Goal: Find specific page/section: Find specific page/section

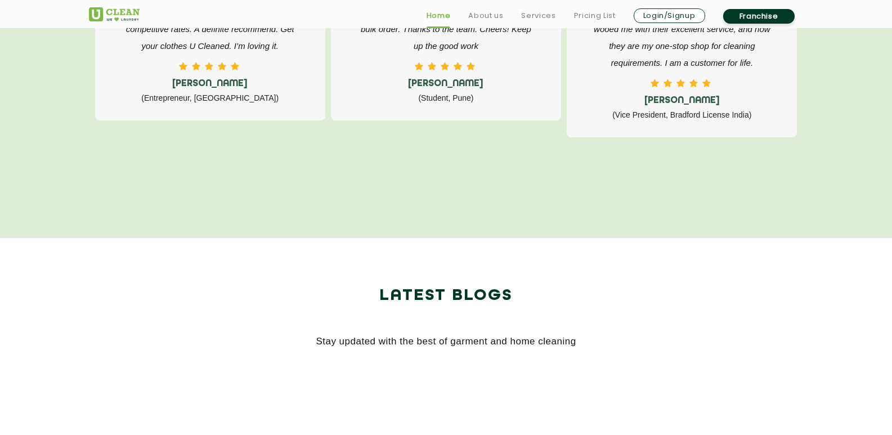
click at [864, 385] on section "Latest Blogs Stay updated with the best of garment and home cleaning" at bounding box center [446, 340] width 892 height 205
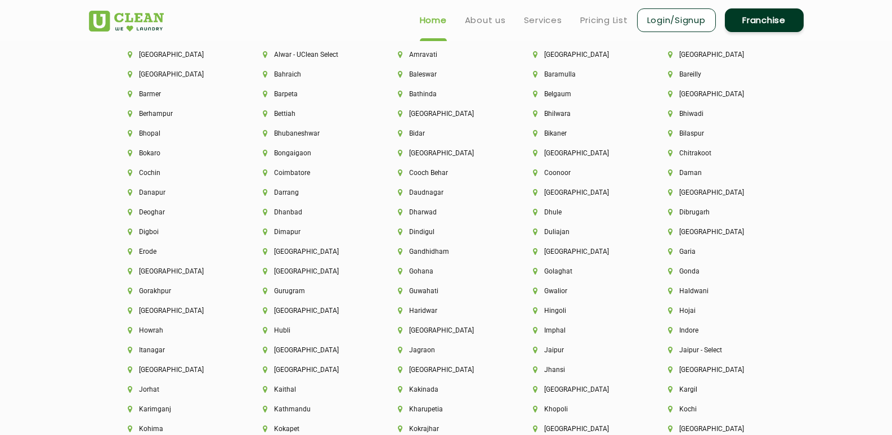
scroll to position [2457, 0]
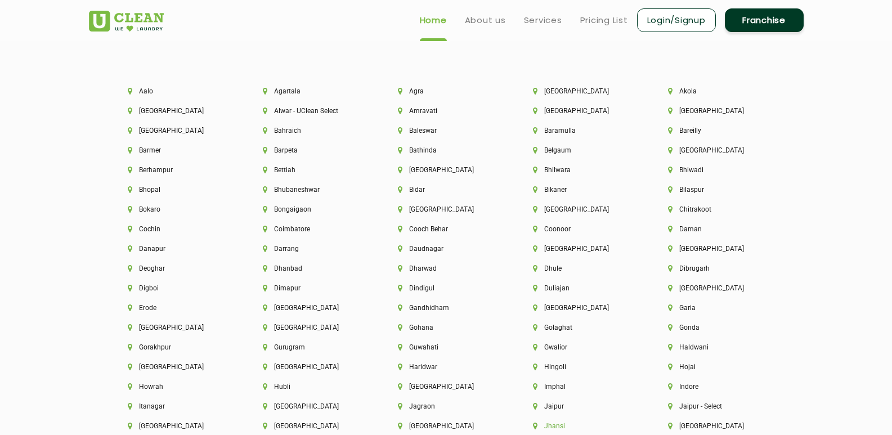
click at [554, 422] on li "Jhansi" at bounding box center [581, 426] width 97 height 8
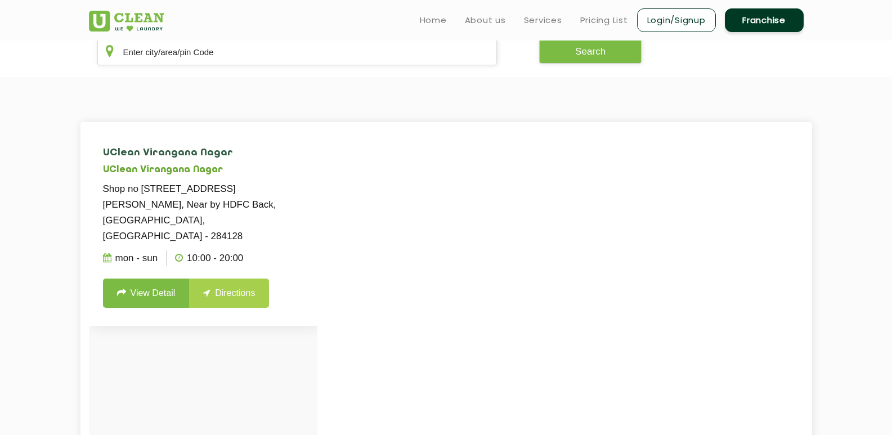
scroll to position [225, 0]
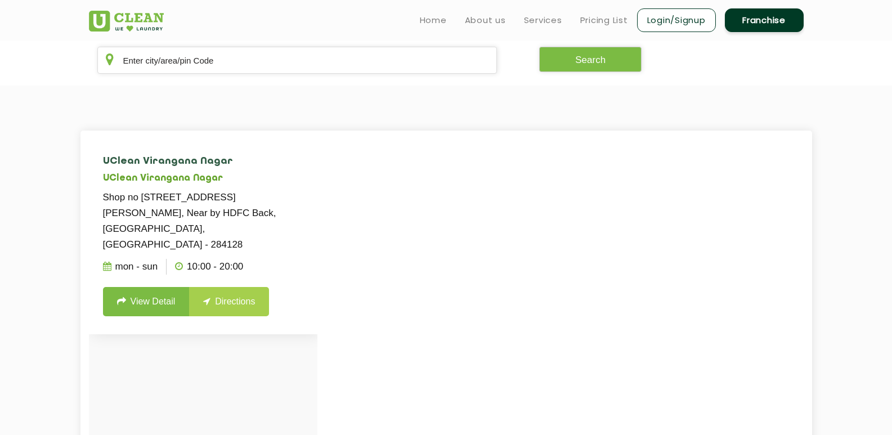
click at [177, 287] on link "View Detail" at bounding box center [146, 301] width 87 height 29
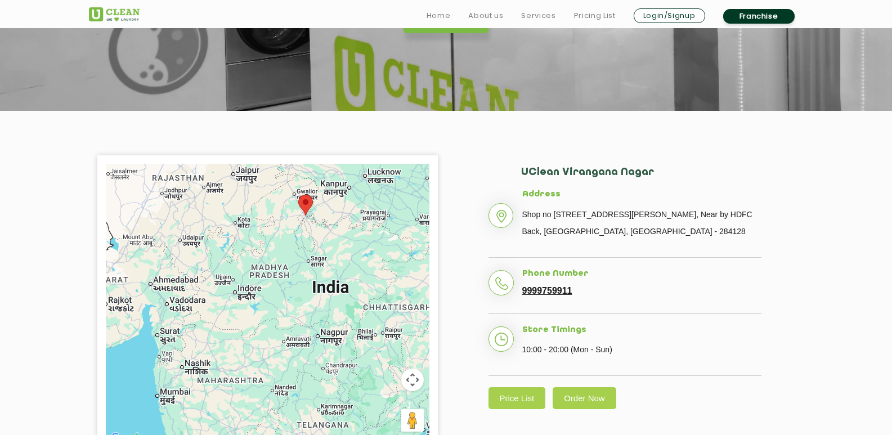
scroll to position [169, 0]
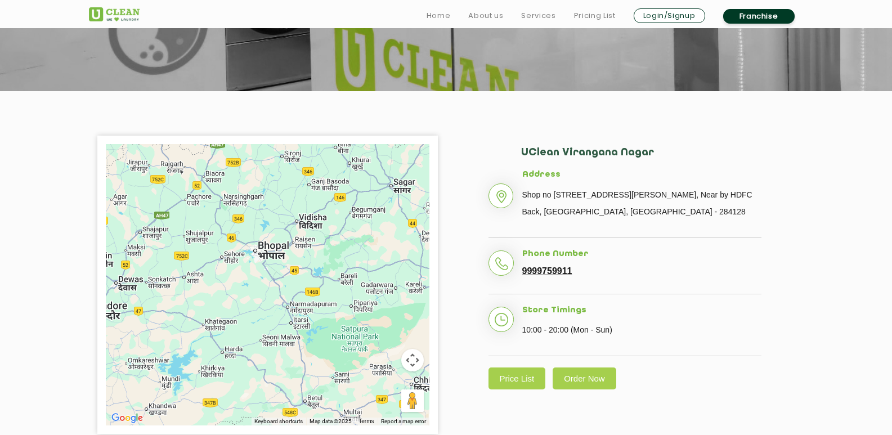
drag, startPoint x: 282, startPoint y: 214, endPoint x: 282, endPoint y: 317, distance: 103.6
click at [282, 331] on div at bounding box center [268, 284] width 324 height 281
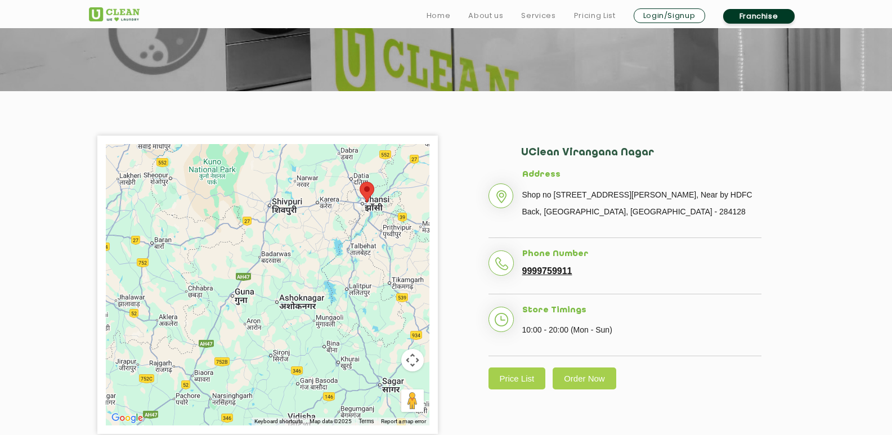
drag, startPoint x: 303, startPoint y: 174, endPoint x: 277, endPoint y: 258, distance: 87.9
click at [287, 353] on div at bounding box center [268, 284] width 324 height 281
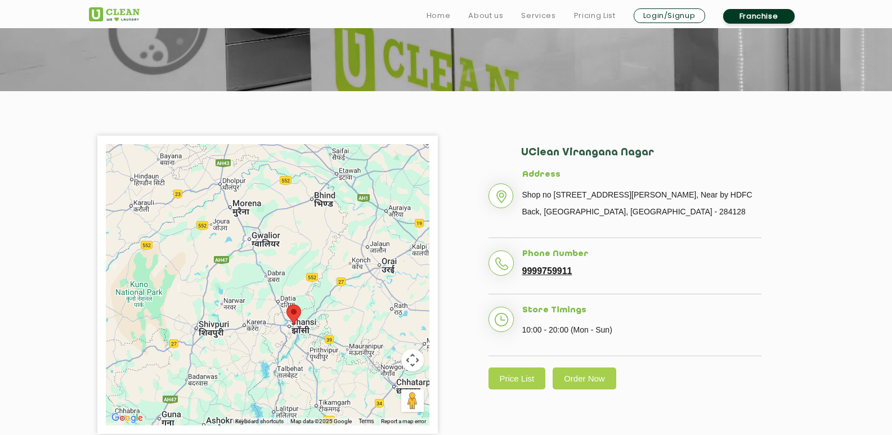
drag, startPoint x: 371, startPoint y: 186, endPoint x: 287, endPoint y: 301, distance: 142.1
click at [296, 320] on div at bounding box center [268, 284] width 324 height 281
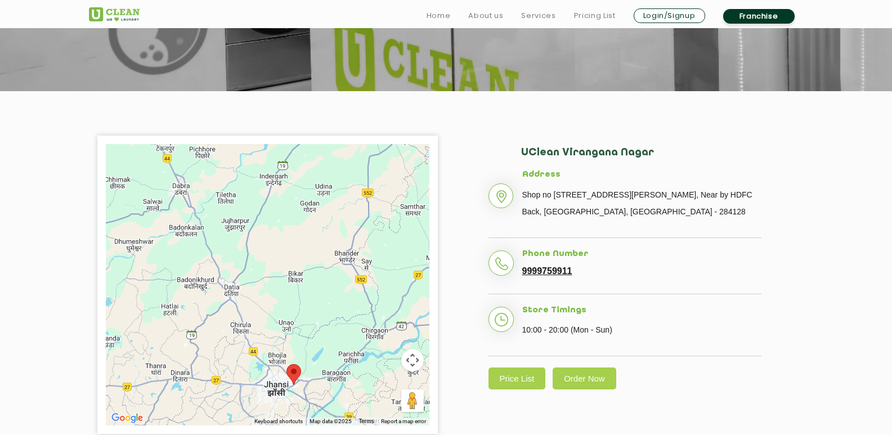
drag, startPoint x: 273, startPoint y: 160, endPoint x: 301, endPoint y: 386, distance: 228.0
click at [301, 386] on div at bounding box center [268, 284] width 324 height 281
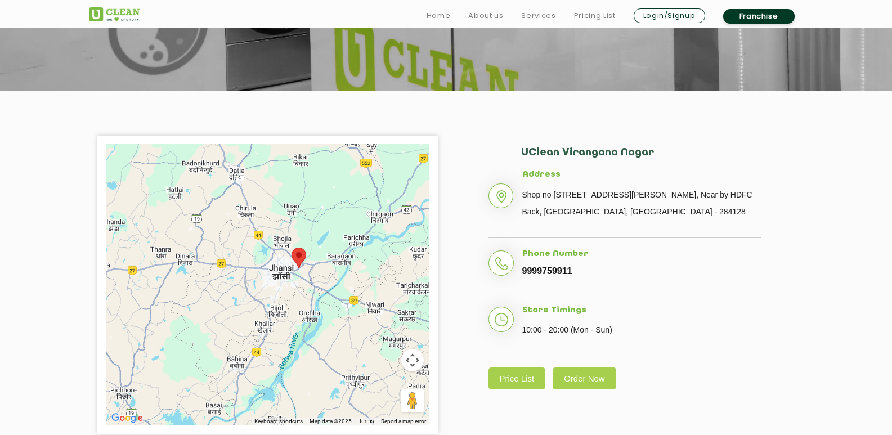
drag, startPoint x: 269, startPoint y: 370, endPoint x: 272, endPoint y: 248, distance: 122.2
click at [272, 248] on div at bounding box center [268, 284] width 324 height 281
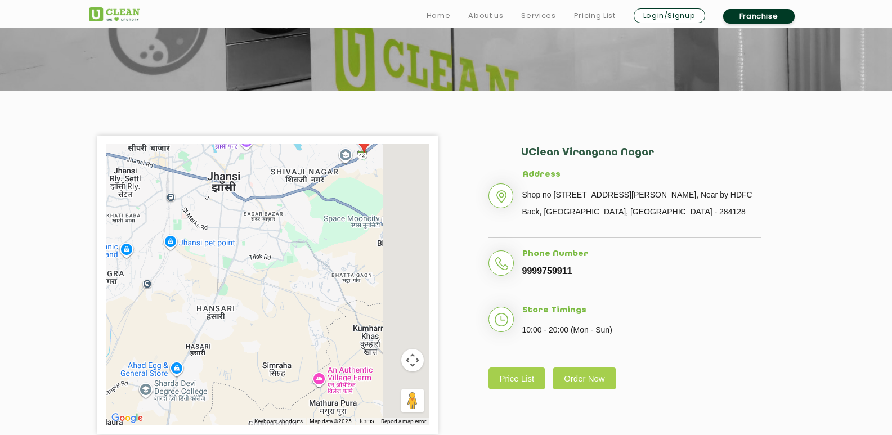
drag, startPoint x: 304, startPoint y: 289, endPoint x: 159, endPoint y: 286, distance: 145.2
click at [159, 286] on div at bounding box center [268, 284] width 324 height 281
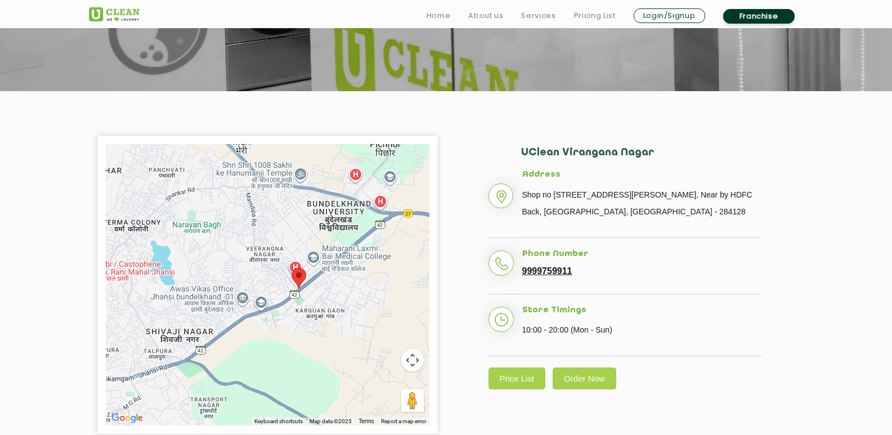
drag, startPoint x: 280, startPoint y: 202, endPoint x: 313, endPoint y: 401, distance: 201.4
click at [313, 401] on div at bounding box center [268, 284] width 324 height 281
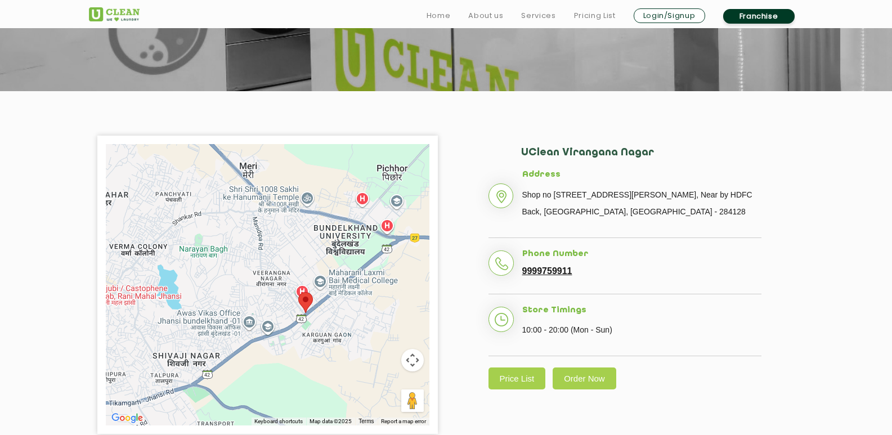
drag, startPoint x: 324, startPoint y: 301, endPoint x: 334, endPoint y: 332, distance: 32.6
click at [334, 332] on div at bounding box center [268, 284] width 324 height 281
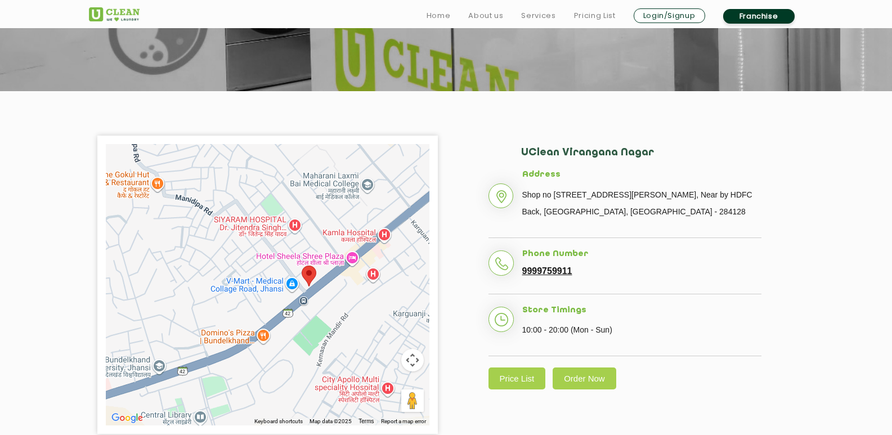
drag, startPoint x: 417, startPoint y: 254, endPoint x: 359, endPoint y: 295, distance: 71.5
click at [366, 307] on div at bounding box center [268, 284] width 324 height 281
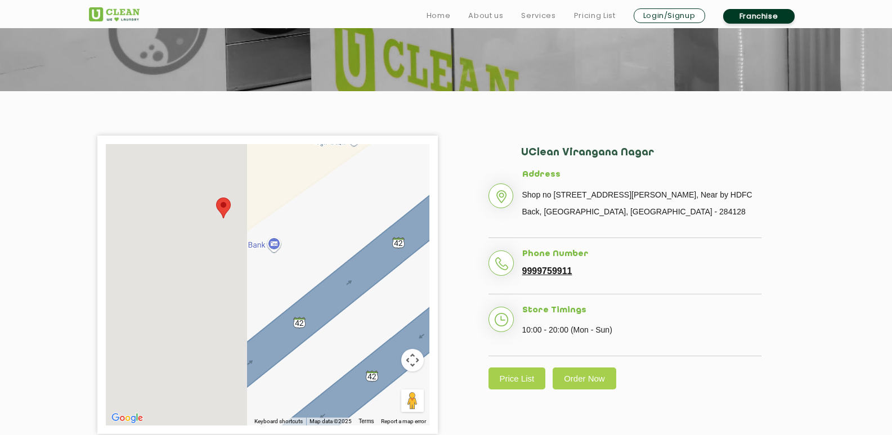
drag, startPoint x: 226, startPoint y: 265, endPoint x: 490, endPoint y: 262, distance: 264.5
click at [449, 265] on div "← Move left → Move right ↑ Move up ↓ Move down + Zoom in - Zoom out Home Jump l…" at bounding box center [446, 285] width 732 height 298
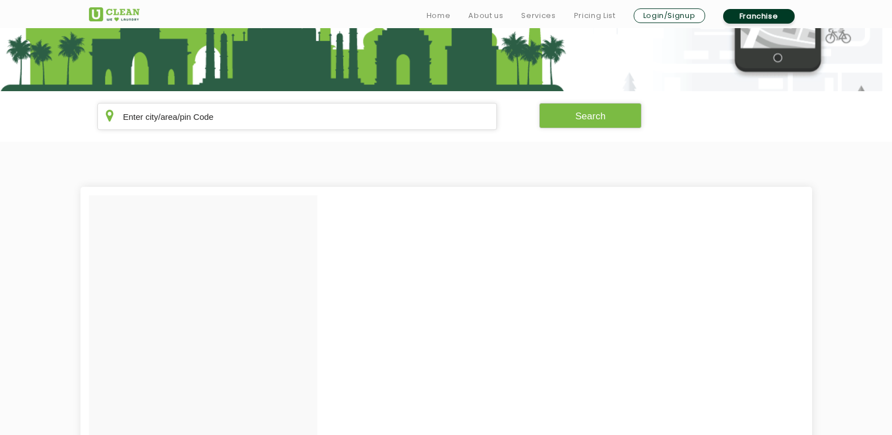
scroll to position [225, 0]
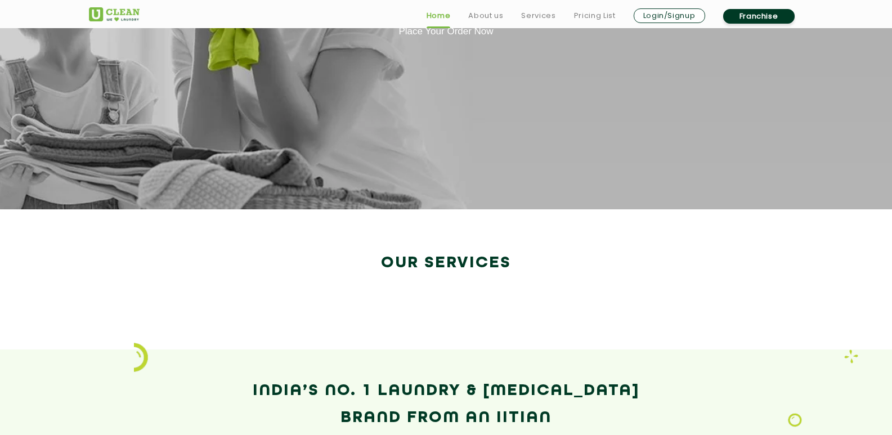
scroll to position [1662, 0]
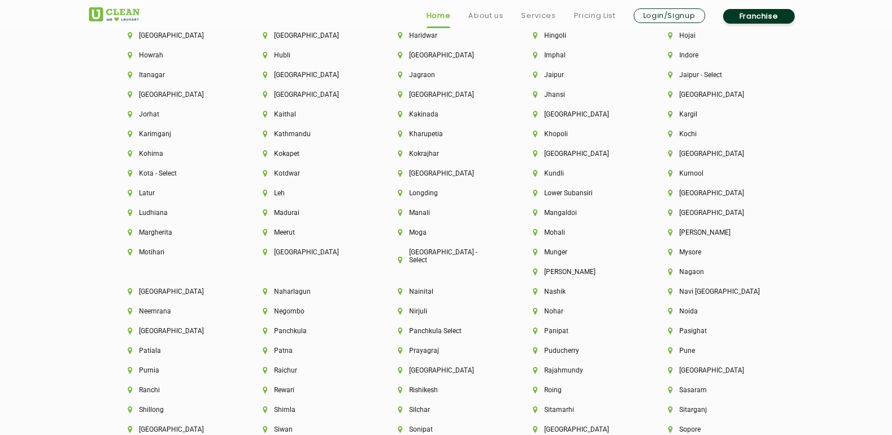
scroll to position [2814, 0]
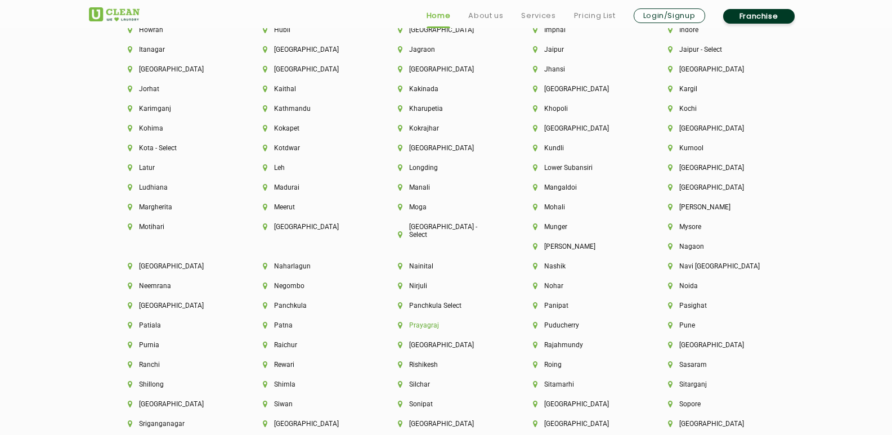
click at [495, 321] on li "Prayagraj" at bounding box center [446, 325] width 97 height 8
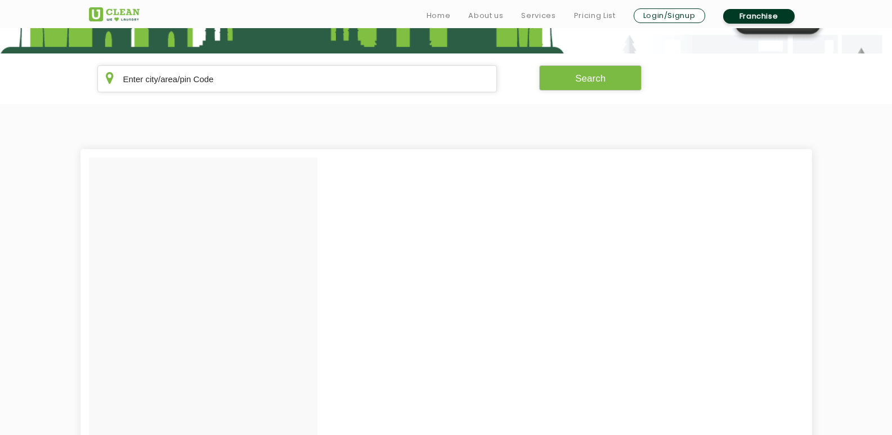
scroll to position [225, 0]
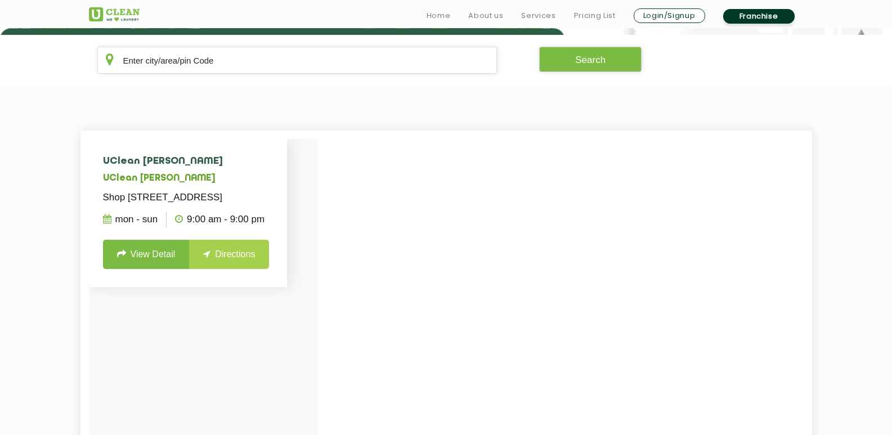
click at [171, 254] on li "UClean Lukerganj Prayagraj UClean Lukerganj [STREET_ADDRESS] Mon - Sun 9:00 AM …" at bounding box center [188, 213] width 199 height 148
click at [153, 261] on link "View Detail" at bounding box center [146, 254] width 87 height 29
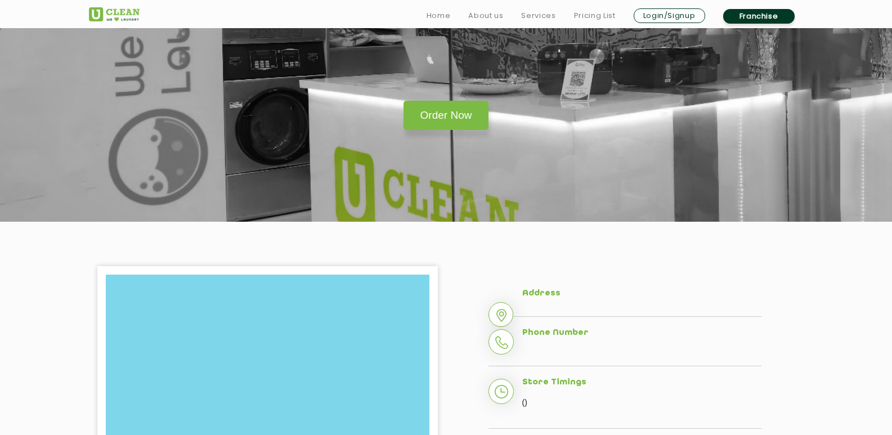
scroll to position [169, 0]
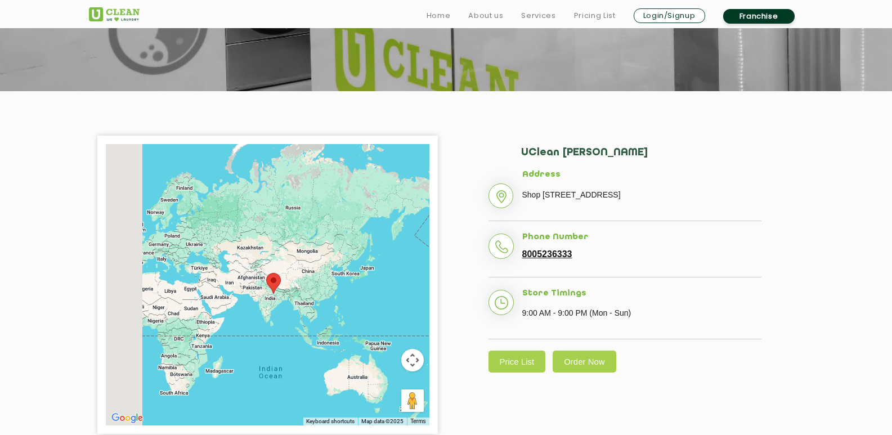
drag, startPoint x: 196, startPoint y: 207, endPoint x: 462, endPoint y: 304, distance: 283.5
click at [456, 303] on div "← Move left → Move right ↑ Move up ↓ Move down + Zoom in - Zoom out Home Jump l…" at bounding box center [446, 285] width 732 height 298
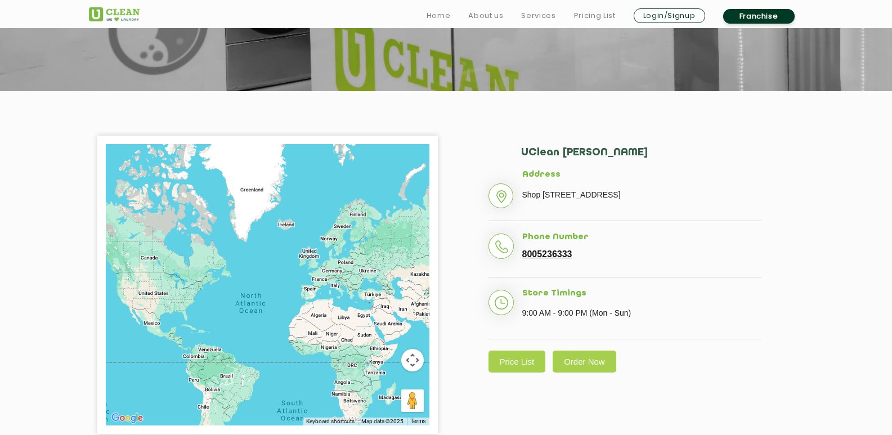
drag, startPoint x: 340, startPoint y: 266, endPoint x: 248, endPoint y: 208, distance: 108.7
click at [248, 208] on div at bounding box center [268, 284] width 324 height 281
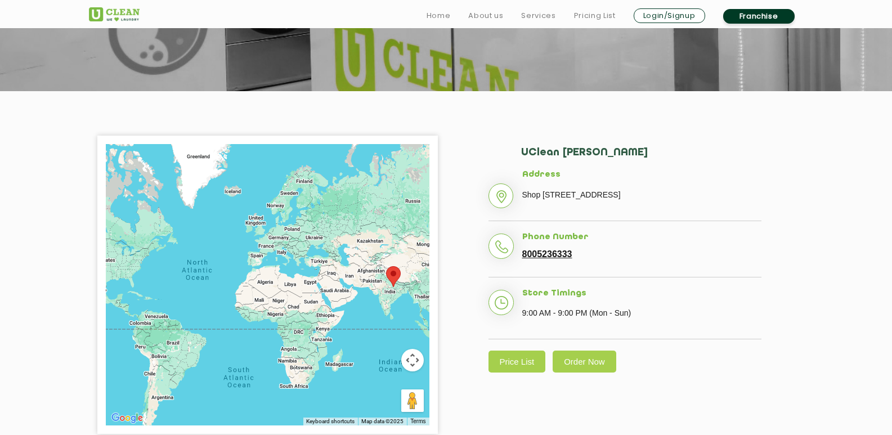
drag, startPoint x: 251, startPoint y: 238, endPoint x: 235, endPoint y: 231, distance: 17.5
click at [249, 238] on div at bounding box center [268, 284] width 324 height 281
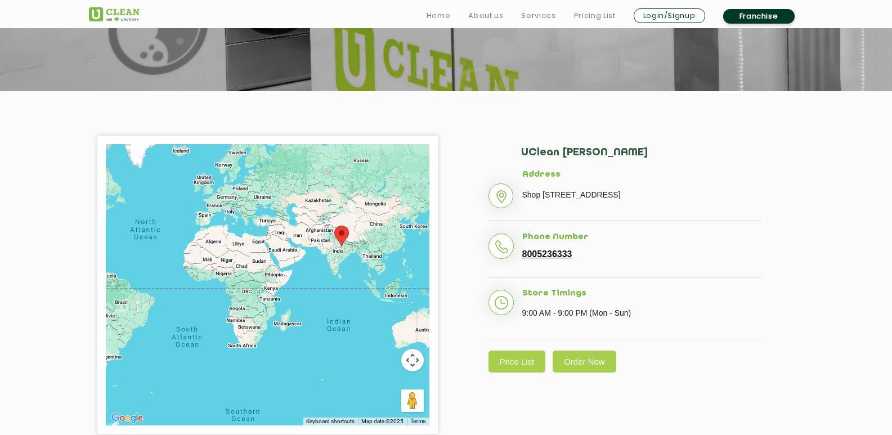
click at [286, 271] on div at bounding box center [268, 284] width 324 height 281
drag, startPoint x: 357, startPoint y: 297, endPoint x: 328, endPoint y: 281, distance: 34.0
click at [359, 298] on div at bounding box center [268, 284] width 324 height 281
drag, startPoint x: 376, startPoint y: 298, endPoint x: 290, endPoint y: 304, distance: 85.8
click at [290, 304] on div at bounding box center [268, 284] width 324 height 281
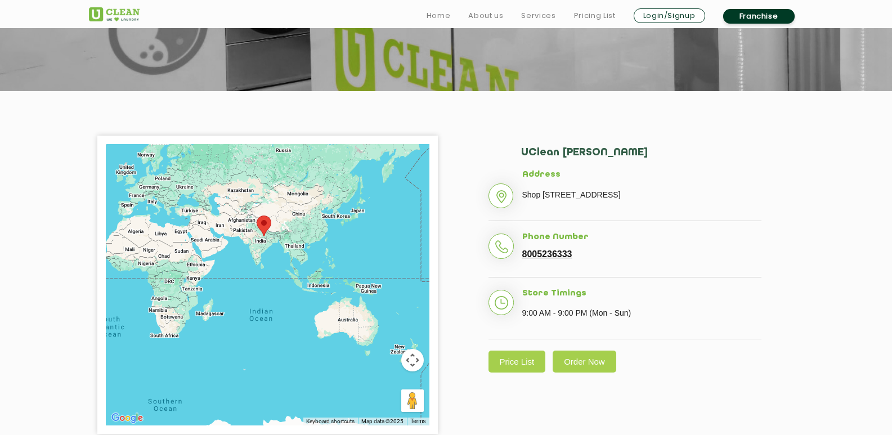
drag, startPoint x: 331, startPoint y: 237, endPoint x: 253, endPoint y: 227, distance: 79.4
click at [253, 227] on div at bounding box center [268, 284] width 324 height 281
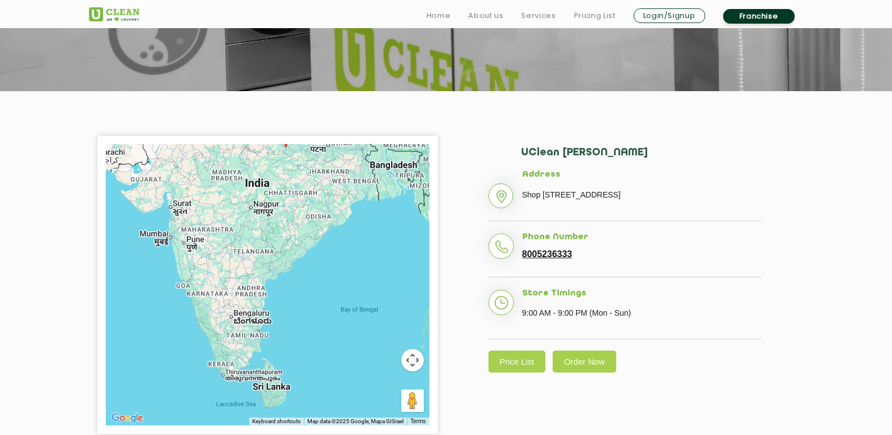
drag, startPoint x: 352, startPoint y: 293, endPoint x: 190, endPoint y: 214, distance: 180.0
click at [190, 214] on div at bounding box center [268, 284] width 324 height 281
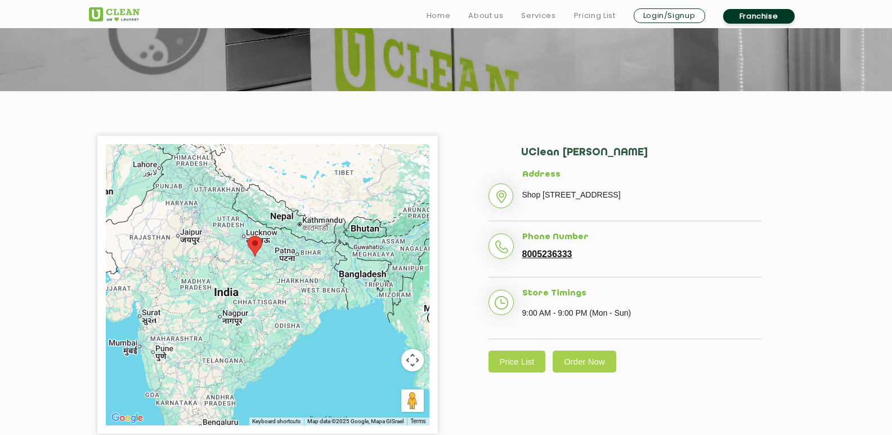
drag, startPoint x: 247, startPoint y: 192, endPoint x: 207, endPoint y: 320, distance: 134.6
click at [207, 320] on div at bounding box center [268, 284] width 324 height 281
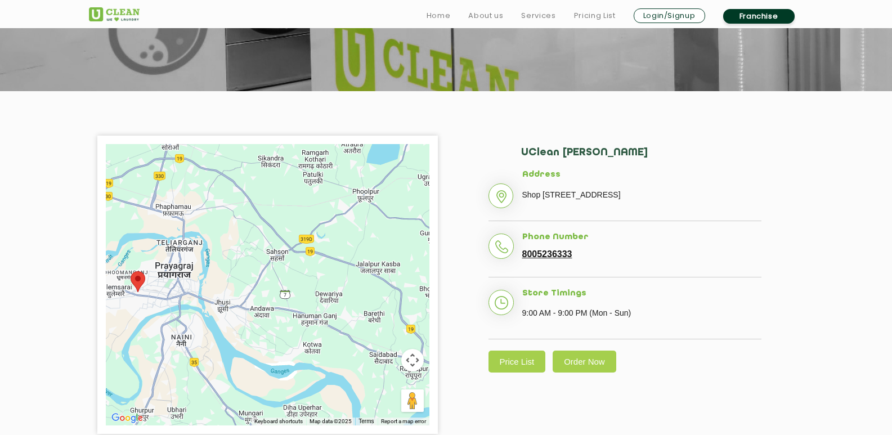
drag, startPoint x: 248, startPoint y: 258, endPoint x: 130, endPoint y: 457, distance: 231.6
click at [130, 266] on html "Home About us Services Pricing List Login/Signup Franchise Home About us Franch…" at bounding box center [446, 48] width 892 height 435
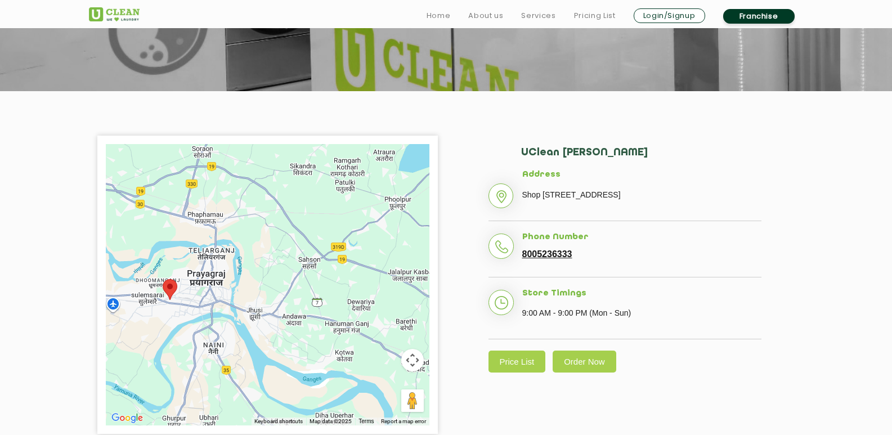
drag, startPoint x: 131, startPoint y: 261, endPoint x: 171, endPoint y: 267, distance: 41.1
click at [170, 267] on div at bounding box center [268, 284] width 324 height 281
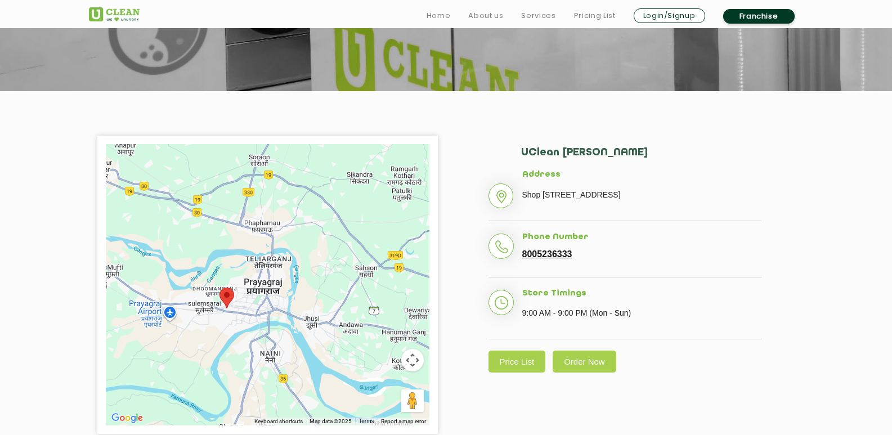
drag, startPoint x: 190, startPoint y: 334, endPoint x: 242, endPoint y: 343, distance: 53.0
click at [242, 343] on div at bounding box center [268, 284] width 324 height 281
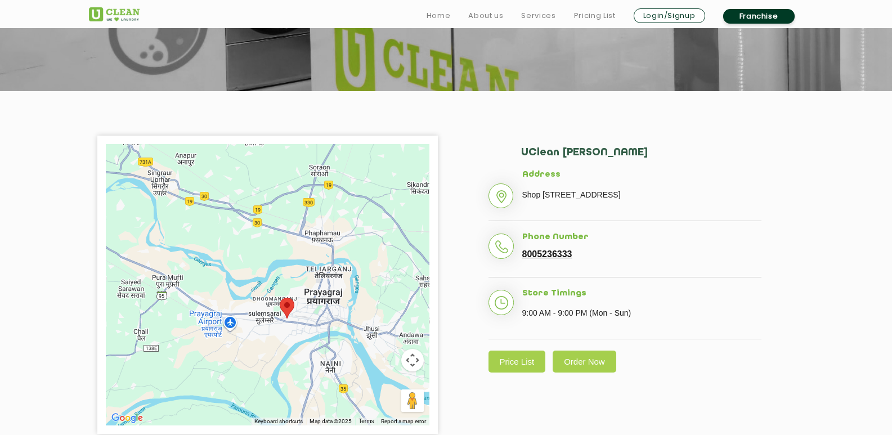
drag, startPoint x: 219, startPoint y: 337, endPoint x: 280, endPoint y: 347, distance: 61.6
click at [280, 347] on div at bounding box center [268, 284] width 324 height 281
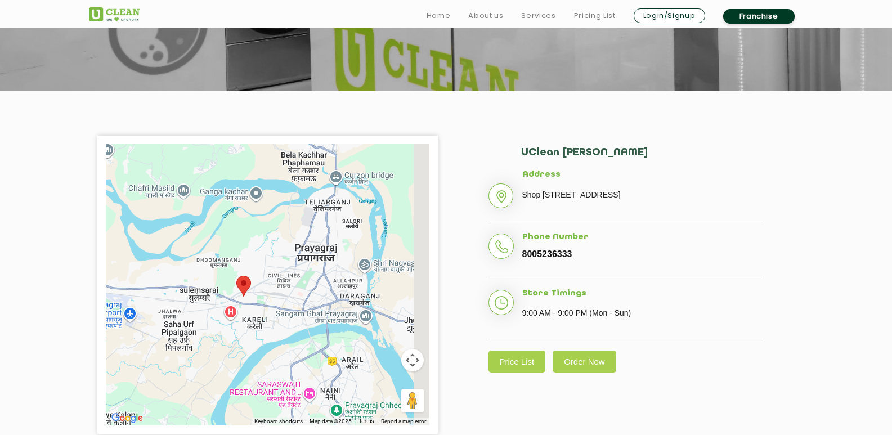
drag, startPoint x: 291, startPoint y: 327, endPoint x: 214, endPoint y: 324, distance: 76.6
click at [214, 324] on div at bounding box center [268, 284] width 324 height 281
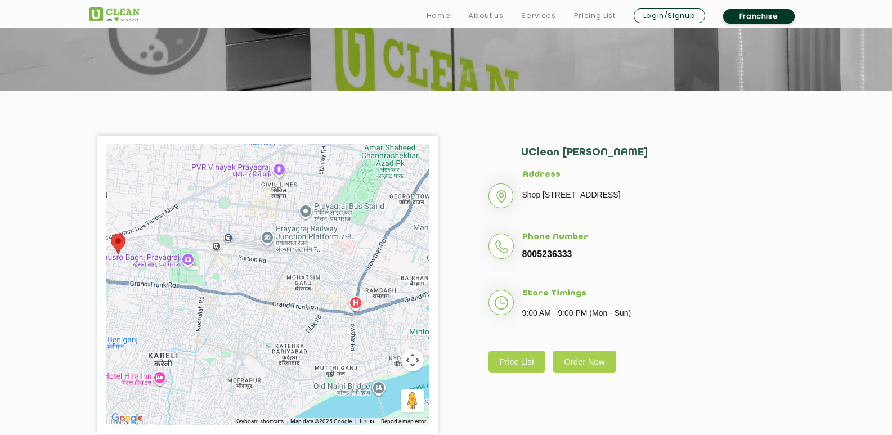
drag, startPoint x: 185, startPoint y: 283, endPoint x: 226, endPoint y: 294, distance: 42.8
click at [224, 294] on div at bounding box center [268, 284] width 324 height 281
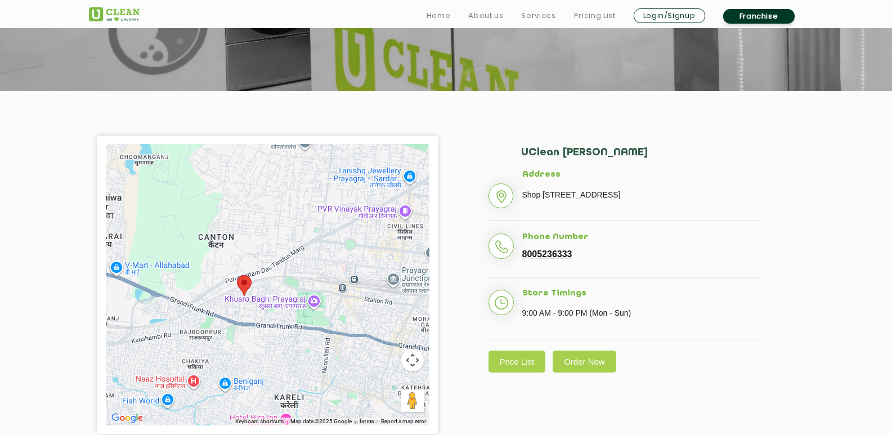
drag, startPoint x: 215, startPoint y: 289, endPoint x: 250, endPoint y: 296, distance: 36.1
click at [250, 296] on img at bounding box center [244, 285] width 15 height 21
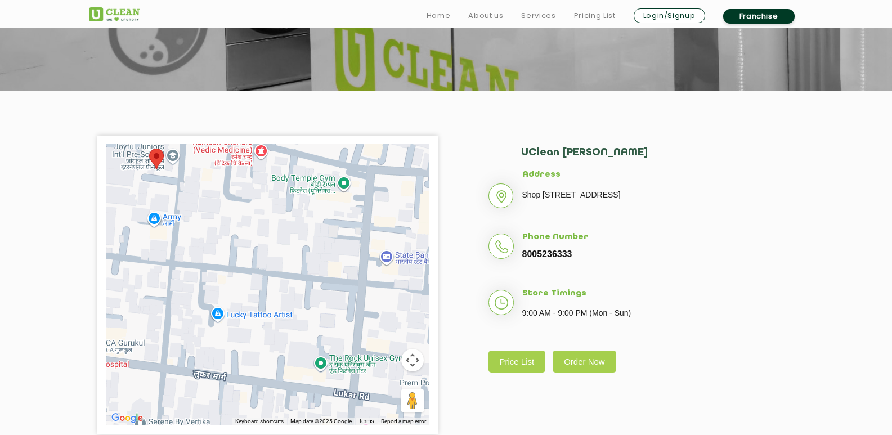
drag, startPoint x: 178, startPoint y: 186, endPoint x: 199, endPoint y: 259, distance: 76.1
click at [190, 258] on div at bounding box center [268, 284] width 324 height 281
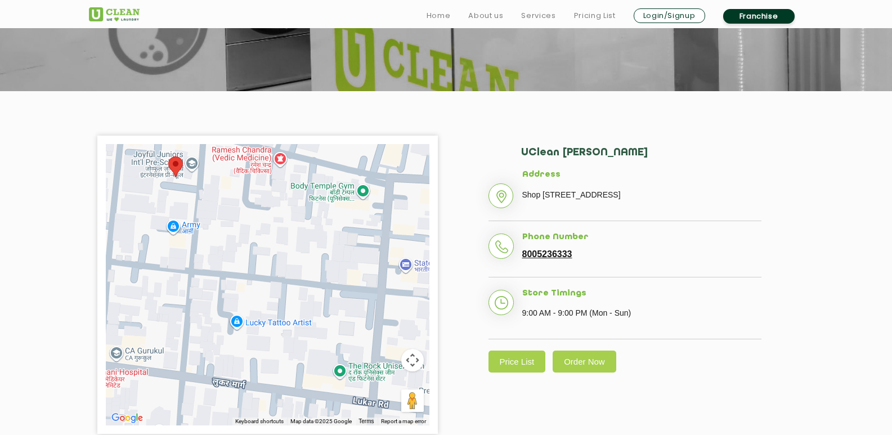
drag, startPoint x: 138, startPoint y: 193, endPoint x: 158, endPoint y: 201, distance: 21.7
click at [158, 201] on div at bounding box center [268, 284] width 324 height 281
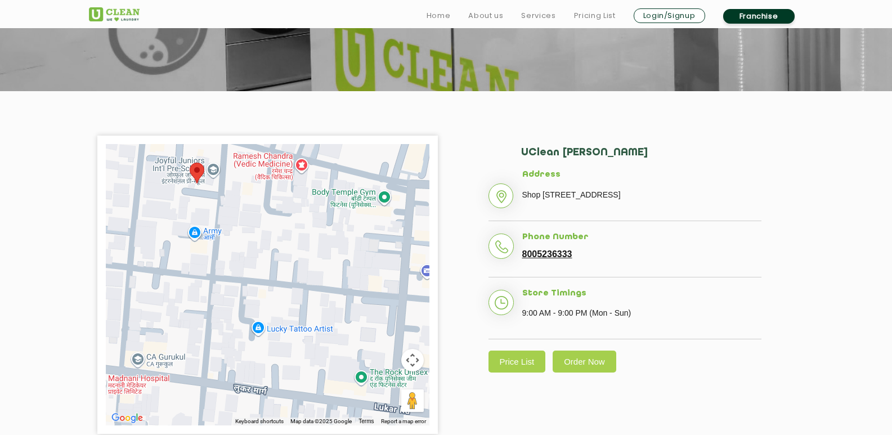
drag, startPoint x: 153, startPoint y: 205, endPoint x: 176, endPoint y: 212, distance: 24.2
click at [176, 212] on div at bounding box center [268, 284] width 324 height 281
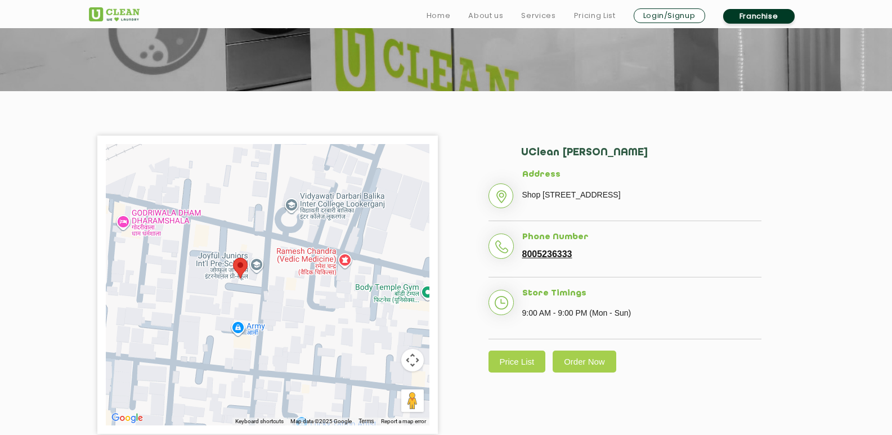
drag, startPoint x: 142, startPoint y: 195, endPoint x: 186, endPoint y: 293, distance: 107.1
click at [186, 293] on div at bounding box center [268, 284] width 324 height 281
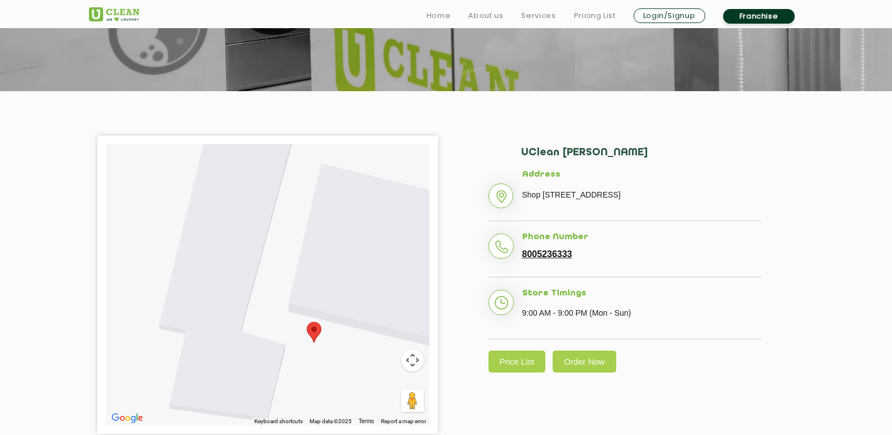
drag, startPoint x: 278, startPoint y: 314, endPoint x: 284, endPoint y: 216, distance: 98.1
click at [284, 216] on div at bounding box center [268, 284] width 324 height 281
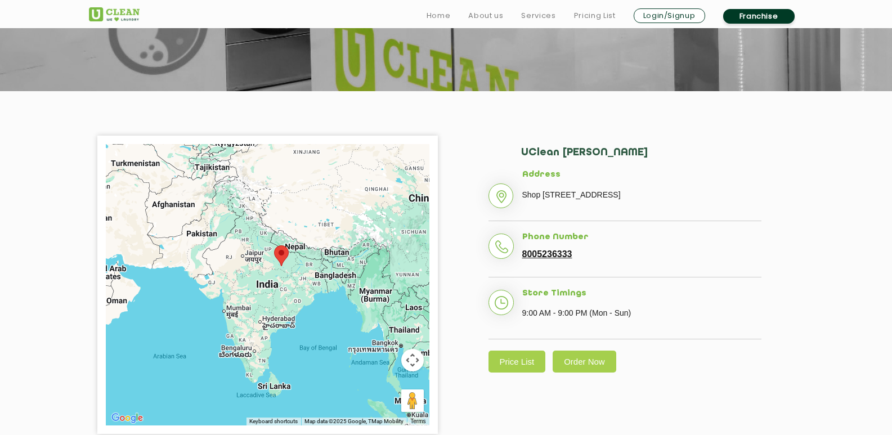
scroll to position [225, 0]
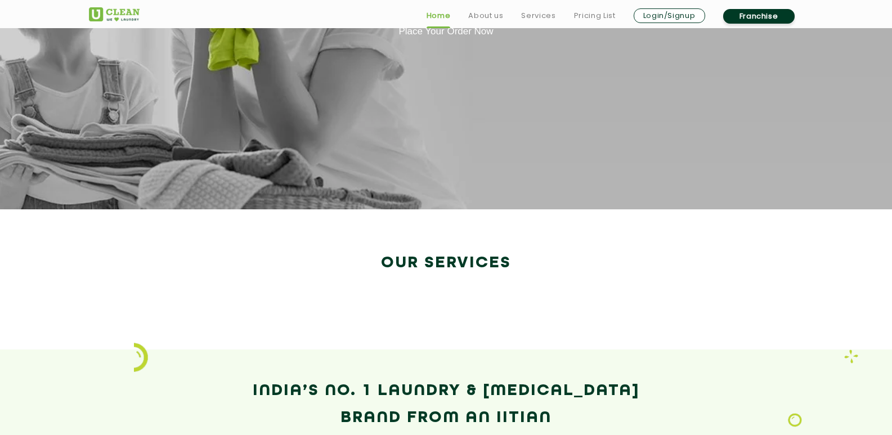
scroll to position [1930, 0]
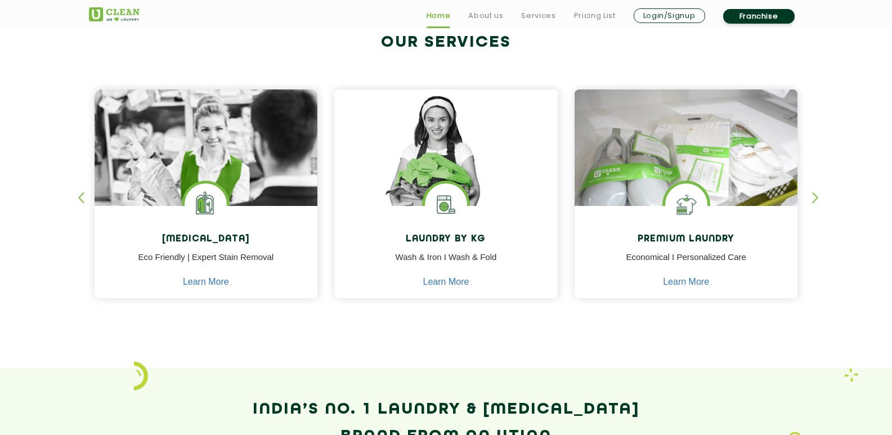
scroll to position [450, 0]
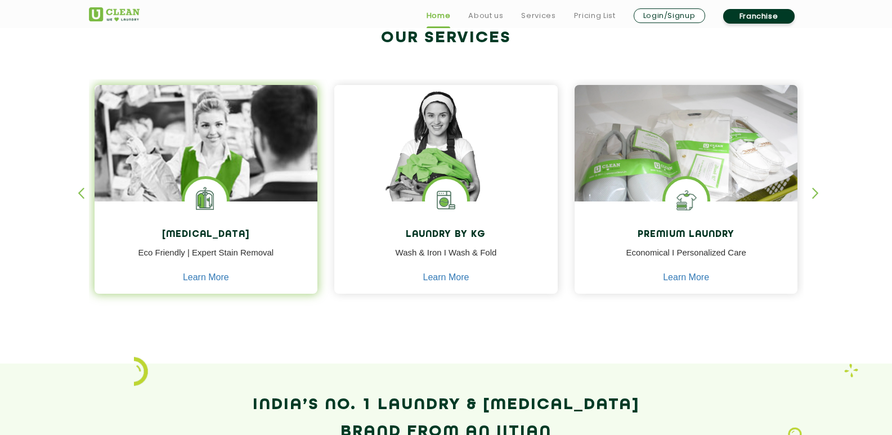
click at [253, 106] on img at bounding box center [206, 175] width 223 height 180
click at [201, 269] on p "Eco Friendly | Expert Stain Removal" at bounding box center [206, 259] width 207 height 25
click at [194, 279] on link "Learn More" at bounding box center [206, 277] width 46 height 10
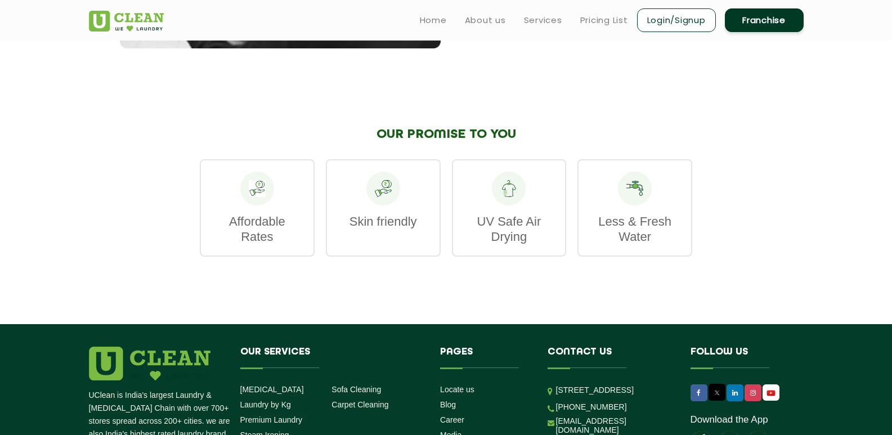
scroll to position [1463, 0]
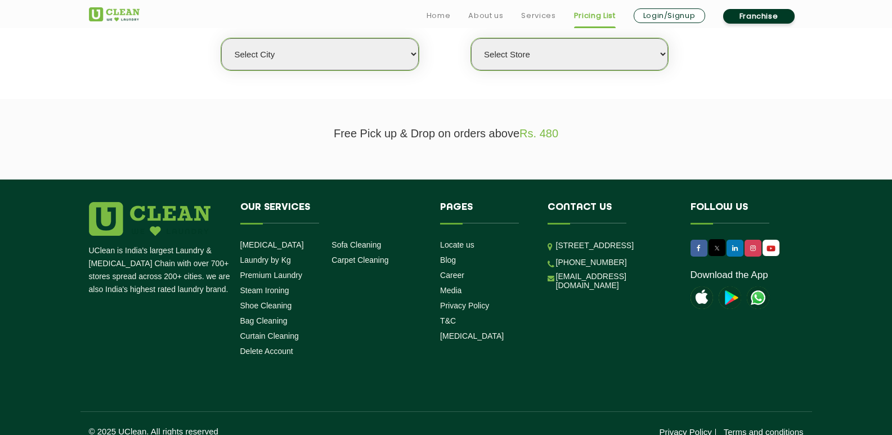
scroll to position [329, 0]
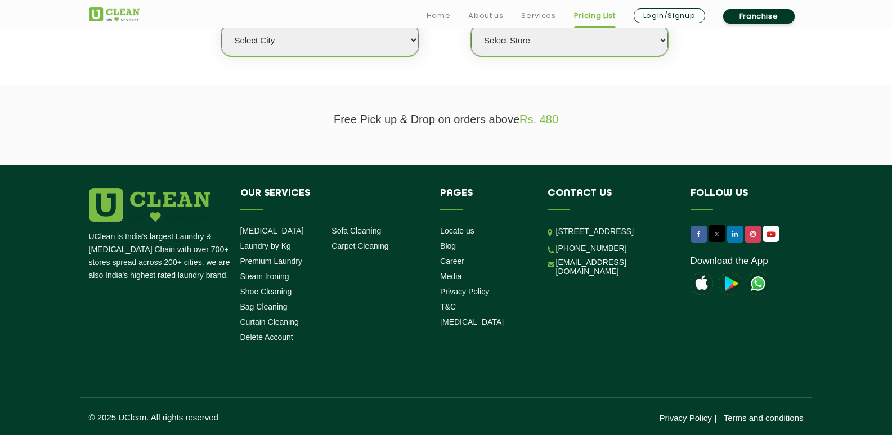
select select "0"
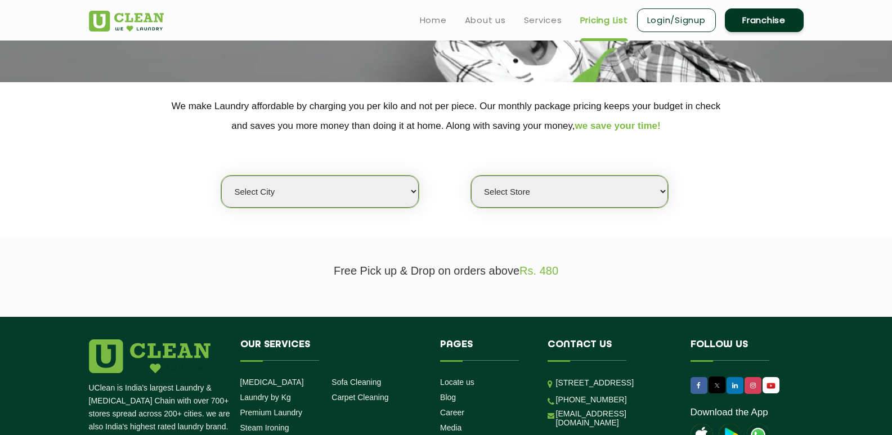
scroll to position [160, 0]
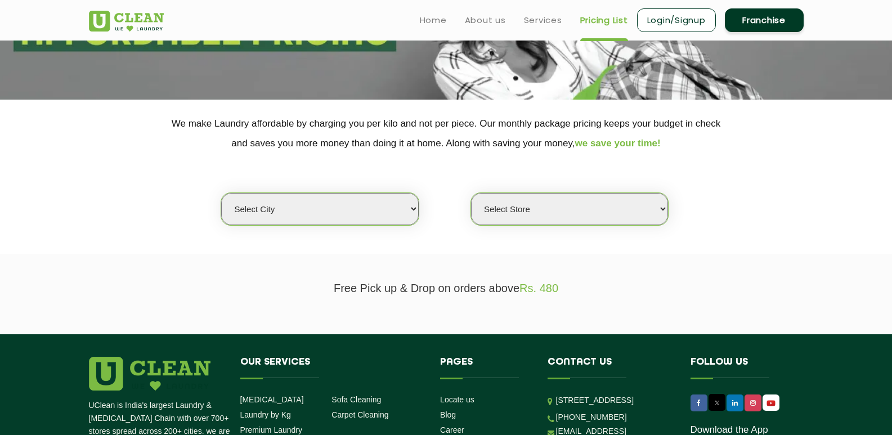
click at [320, 210] on select "Select city [GEOGRAPHIC_DATA] [GEOGRAPHIC_DATA] [GEOGRAPHIC_DATA] [GEOGRAPHIC_D…" at bounding box center [319, 209] width 197 height 32
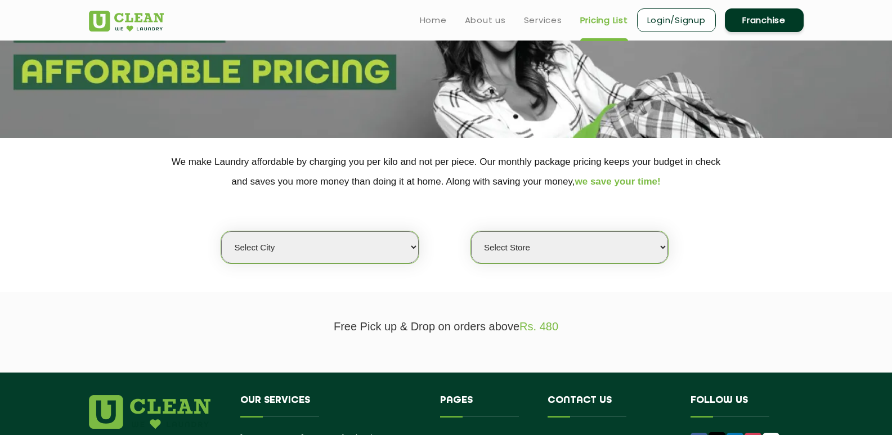
scroll to position [104, 0]
